Goal: Task Accomplishment & Management: Complete application form

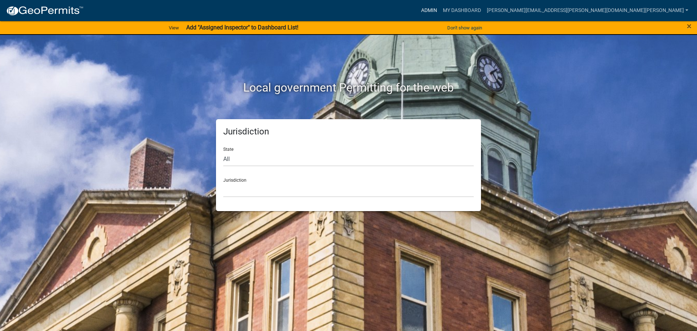
drag, startPoint x: 532, startPoint y: 8, endPoint x: 533, endPoint y: 12, distance: 4.1
click at [440, 8] on link "Admin" at bounding box center [429, 11] width 22 height 14
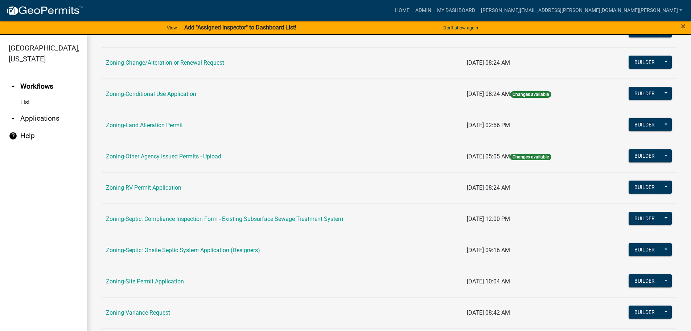
scroll to position [226, 0]
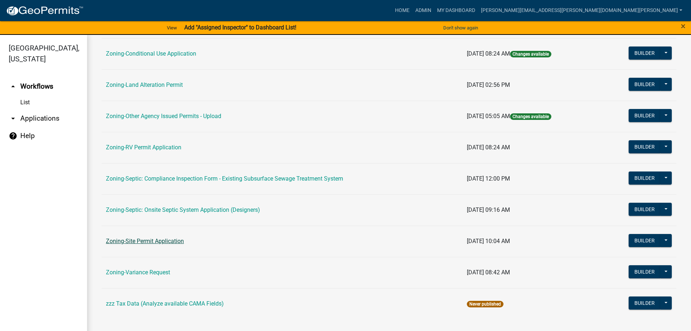
click at [138, 241] on link "Zoning-Site Permit Application" at bounding box center [145, 240] width 78 height 7
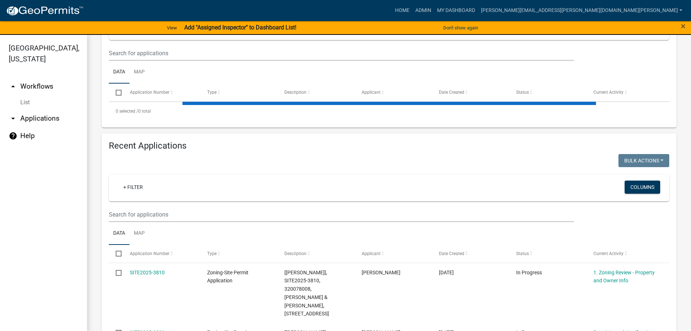
scroll to position [181, 0]
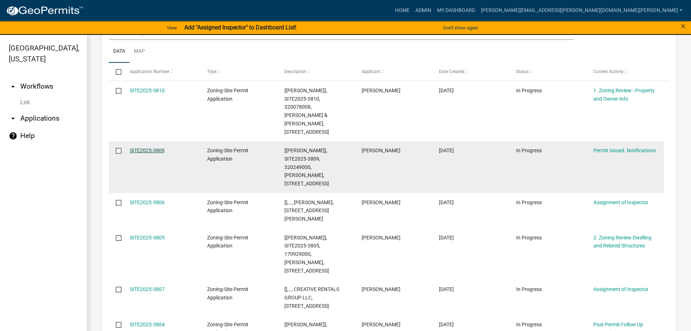
click at [145, 147] on link "SITE2025-3809" at bounding box center [147, 150] width 35 height 6
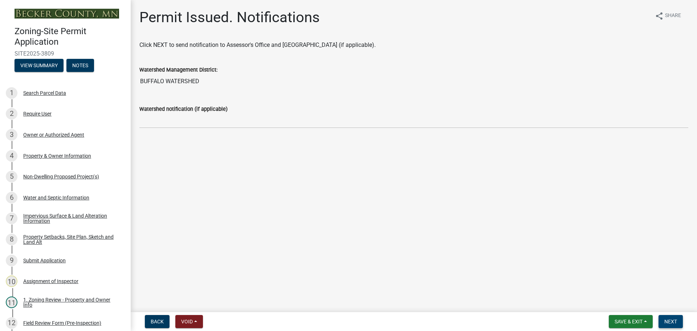
click at [674, 318] on span "Next" at bounding box center [670, 321] width 13 height 6
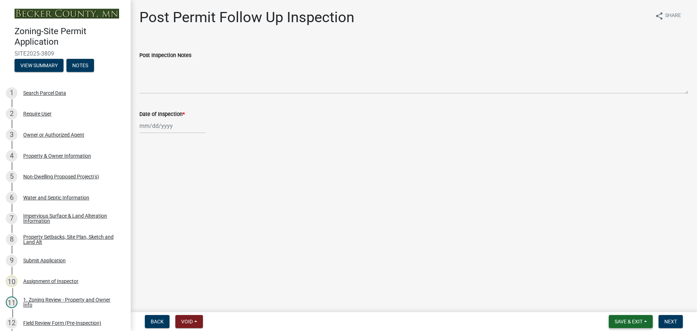
click at [630, 318] on span "Save & Exit" at bounding box center [629, 321] width 28 height 6
click at [624, 303] on button "Save & Exit" at bounding box center [624, 302] width 58 height 17
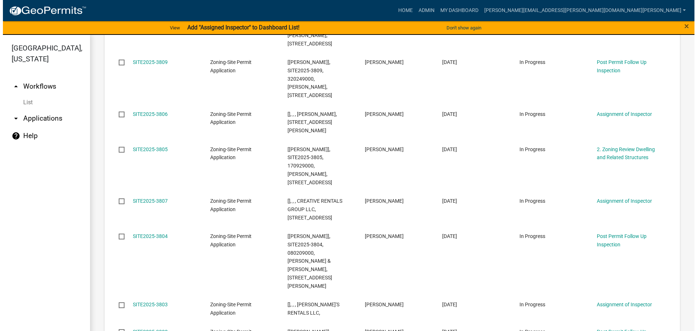
scroll to position [688, 0]
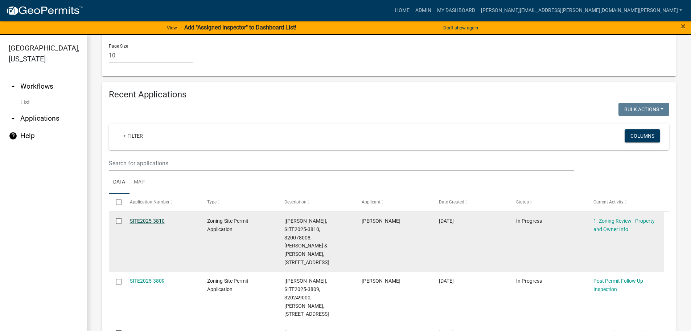
click at [148, 218] on link "SITE2025-3810" at bounding box center [147, 221] width 35 height 6
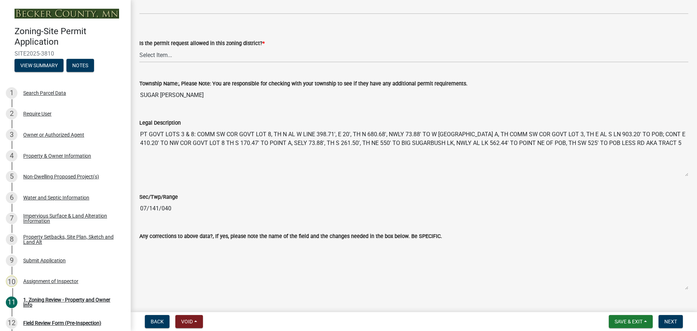
scroll to position [436, 0]
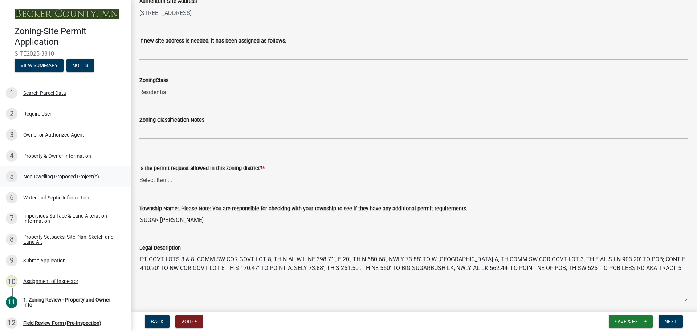
click at [48, 171] on div "5 Non-Dwelling Proposed Project(s)" at bounding box center [62, 177] width 113 height 12
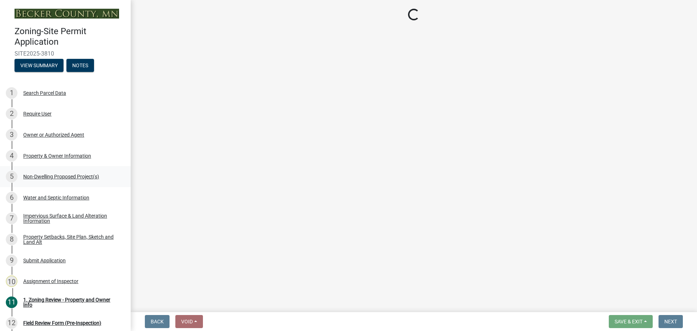
select select "6ced1b54-2913-4dbf-9776-23baa6524e46"
select select "3a2d96d3-fd69-4ed9-bae4-7a5aa03a7e58"
select select "6094bfe3-a997-46d7-8224-ceb3abf7e49e"
select select "ae391dbd-f41d-43ca-bdf1-092bd9136923"
select select "258cbdbc-8629-455d-9fed-6a57bf82144e"
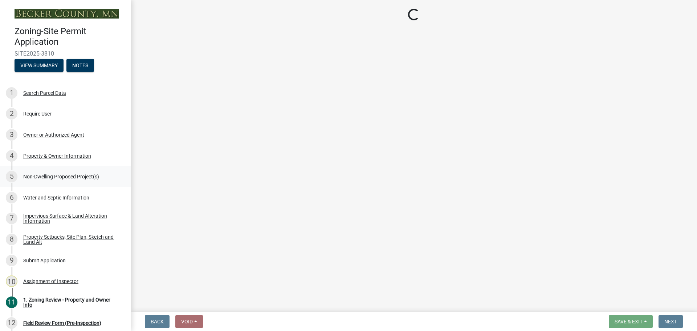
select select "a9a8393f-3c28-47b8-b6d9-84c94641c3fc"
